Goal: Information Seeking & Learning: Learn about a topic

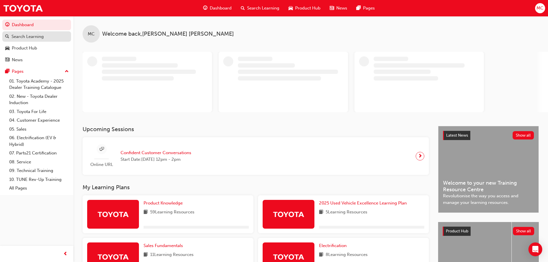
click at [41, 37] on div "Search Learning" at bounding box center [27, 36] width 32 height 7
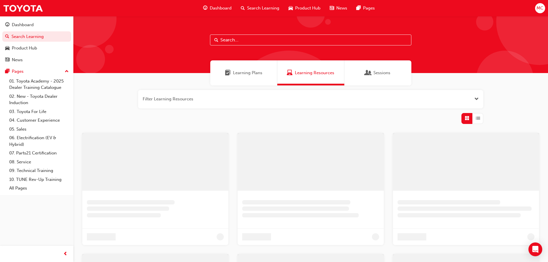
click at [298, 40] on input "text" at bounding box center [310, 39] width 201 height 11
click at [257, 74] on span "Learning Plans" at bounding box center [249, 73] width 29 height 7
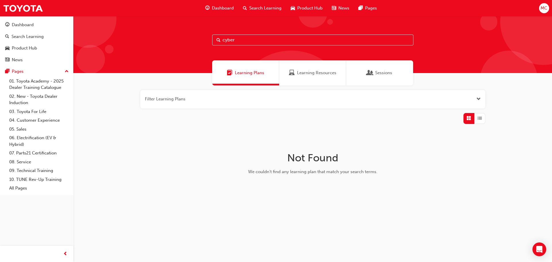
drag, startPoint x: 272, startPoint y: 43, endPoint x: 123, endPoint y: 27, distance: 149.7
click at [123, 27] on div "cyber" at bounding box center [312, 44] width 479 height 57
drag, startPoint x: 256, startPoint y: 38, endPoint x: 229, endPoint y: 41, distance: 27.7
click at [229, 41] on input "scam" at bounding box center [312, 39] width 201 height 11
click at [253, 41] on input "scam" at bounding box center [312, 39] width 201 height 11
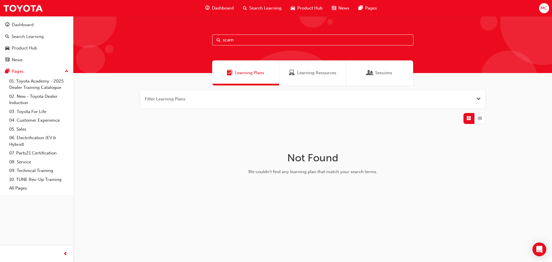
click at [253, 41] on input "scam" at bounding box center [312, 39] width 201 height 11
drag, startPoint x: 254, startPoint y: 41, endPoint x: 120, endPoint y: 45, distance: 134.0
click at [124, 45] on div "s.c.a.m" at bounding box center [312, 44] width 479 height 57
type input "s.c.a.m"
click at [32, 27] on div "Dashboard" at bounding box center [23, 25] width 22 height 7
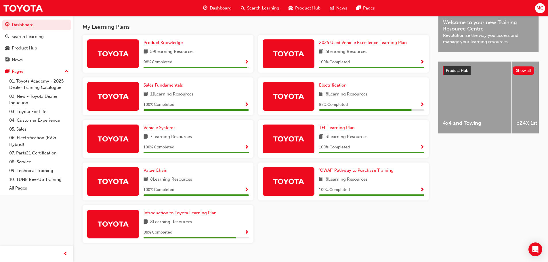
scroll to position [177, 0]
